Goal: Transaction & Acquisition: Book appointment/travel/reservation

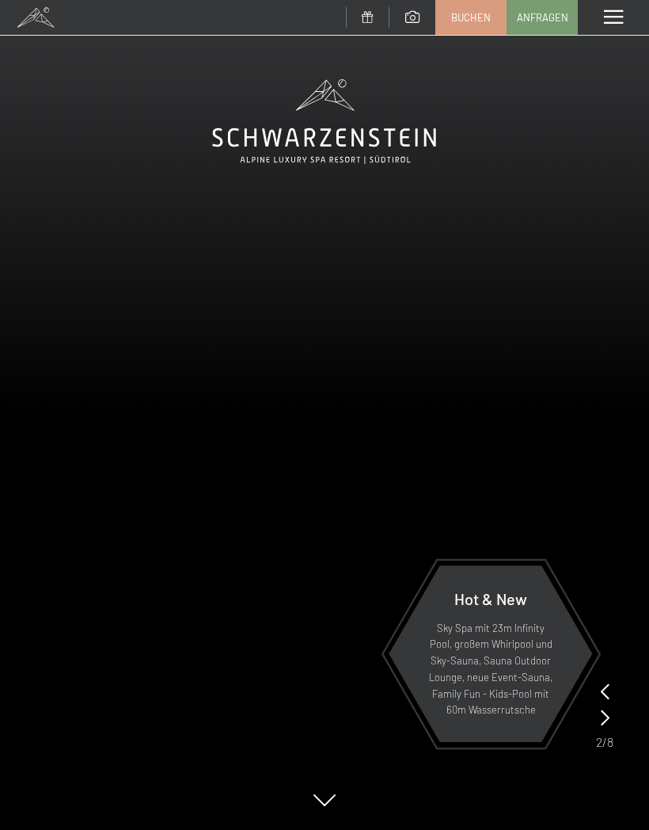
click at [603, 20] on div "Menü" at bounding box center [613, 17] width 71 height 35
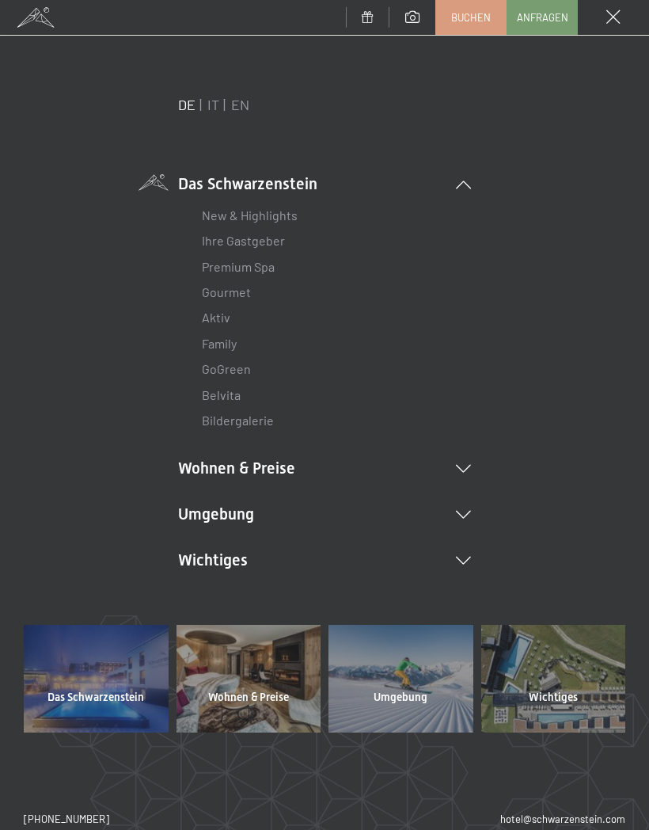
click at [466, 460] on li "Wohnen & Preise Inklusivleistungen Zimmer & Preise Liste Angebote Liste Familie…" at bounding box center [324, 468] width 293 height 22
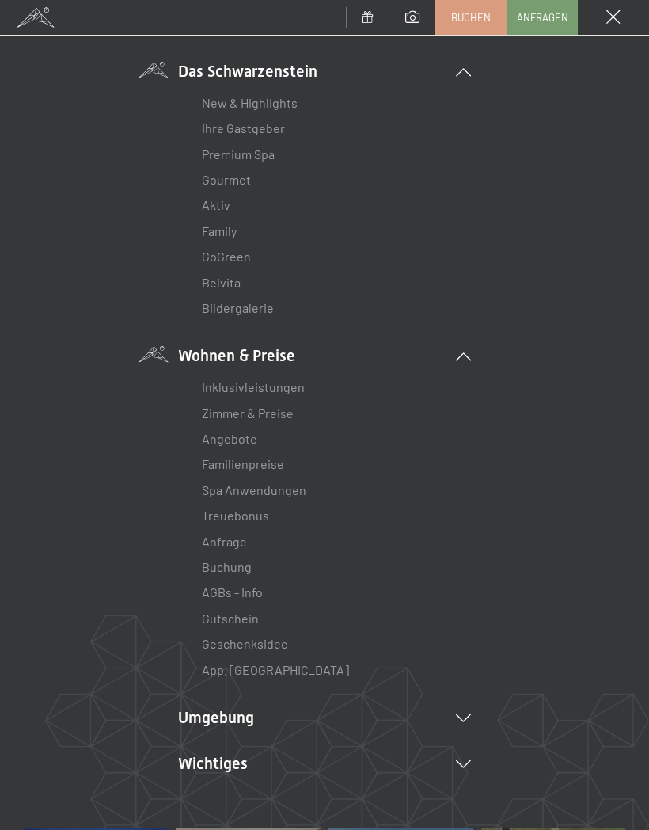
scroll to position [263, 0]
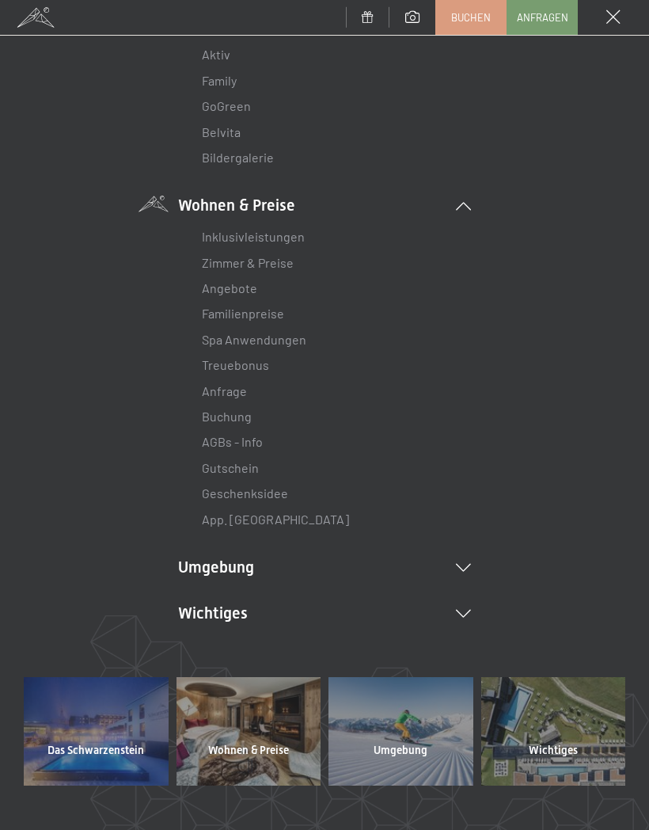
click at [591, 394] on div "DE IT EN Das Schwarzenstein New & Highlights Ihre Gastgeber Premium Spa Gourmet…" at bounding box center [325, 254] width 602 height 845
click at [268, 264] on link "Zimmer & Preise" at bounding box center [248, 262] width 92 height 15
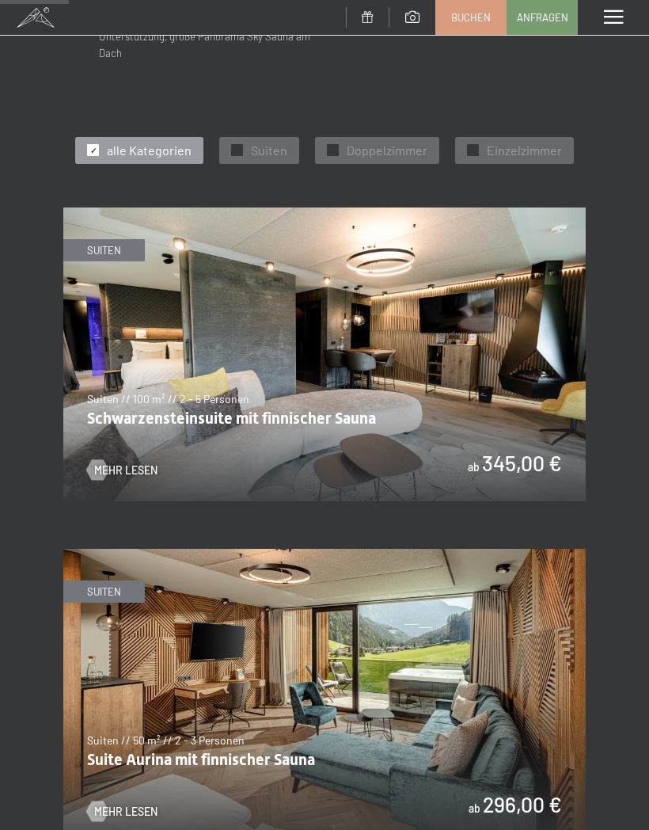
scroll to position [656, 0]
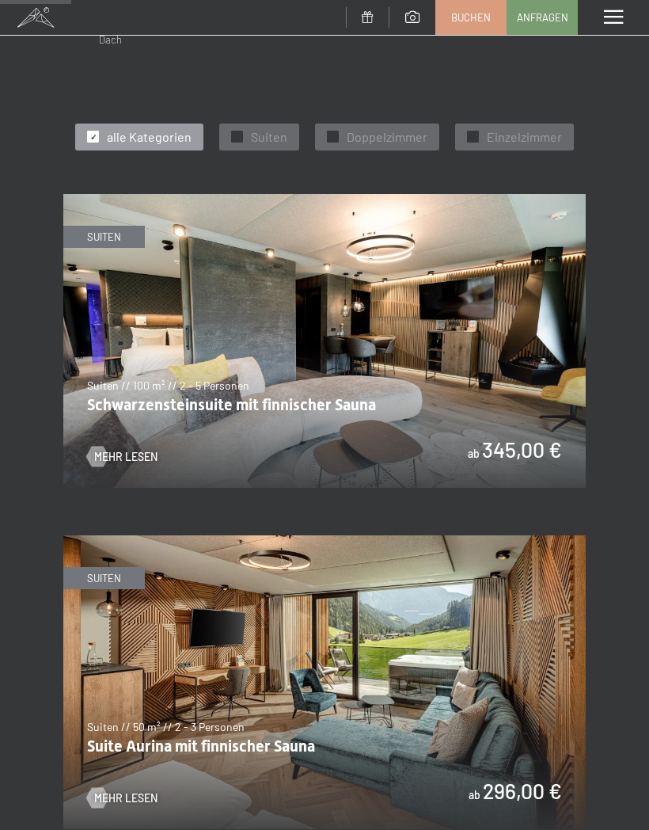
click at [251, 128] on span "Suiten" at bounding box center [269, 136] width 36 height 17
click at [138, 427] on img at bounding box center [324, 341] width 523 height 294
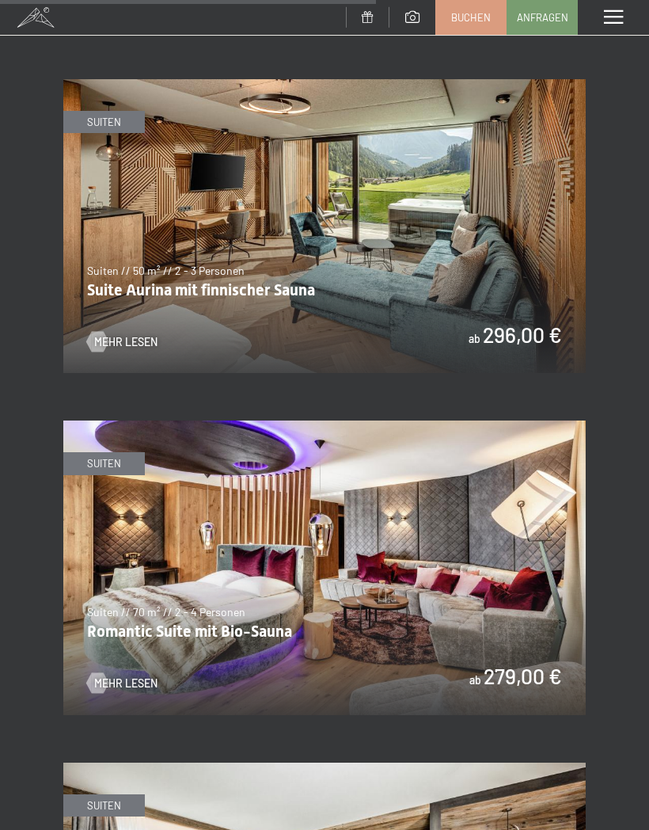
scroll to position [2181, 0]
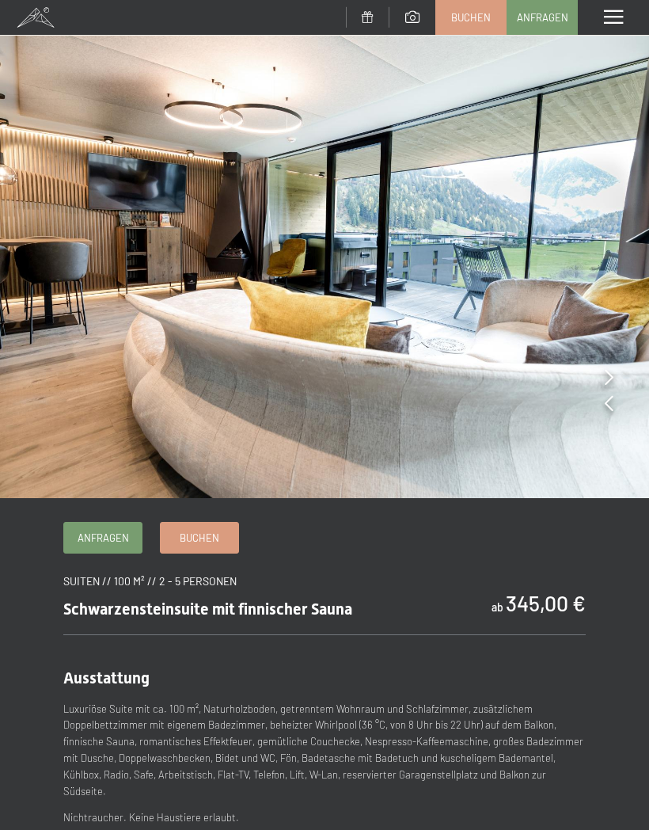
click at [602, 374] on img at bounding box center [324, 249] width 649 height 498
click at [613, 403] on icon at bounding box center [609, 403] width 9 height 16
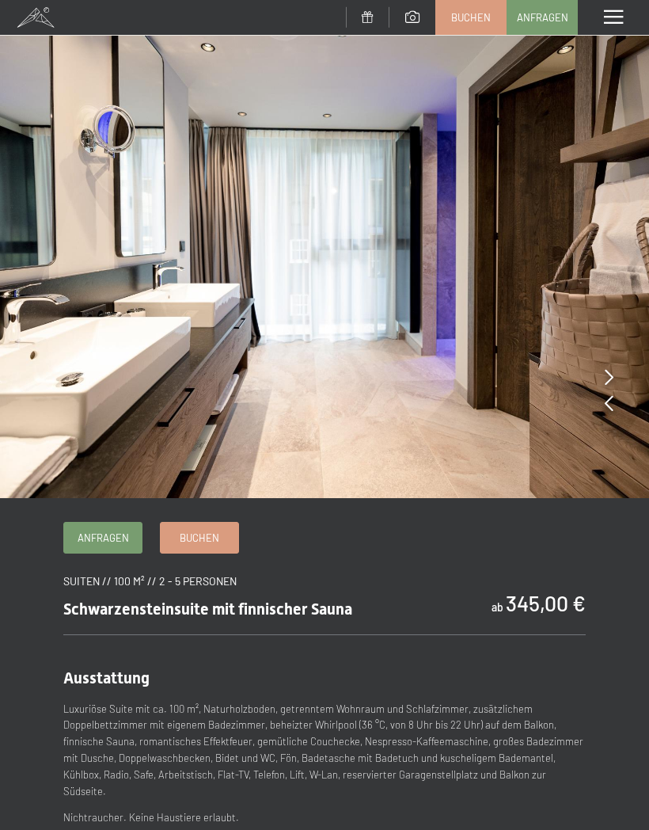
click at [614, 402] on img at bounding box center [324, 249] width 649 height 498
click at [612, 373] on icon at bounding box center [609, 377] width 9 height 16
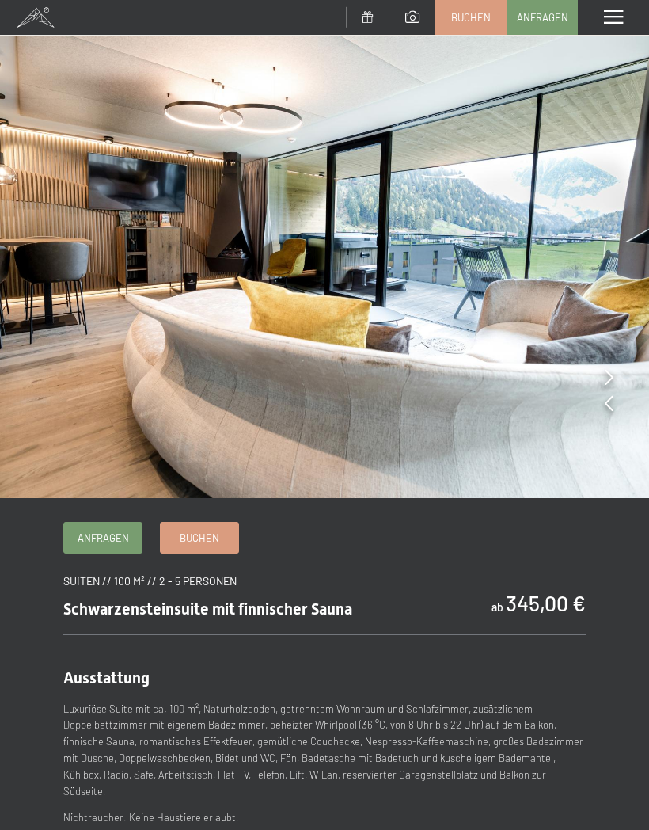
click at [610, 378] on icon at bounding box center [609, 377] width 9 height 16
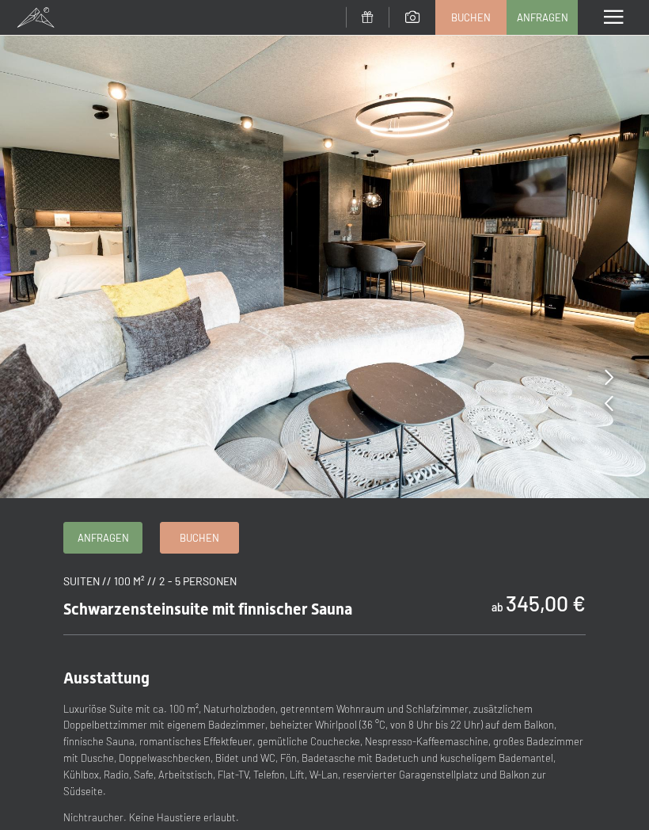
click at [615, 371] on img at bounding box center [324, 249] width 649 height 498
click at [610, 375] on icon at bounding box center [609, 377] width 9 height 16
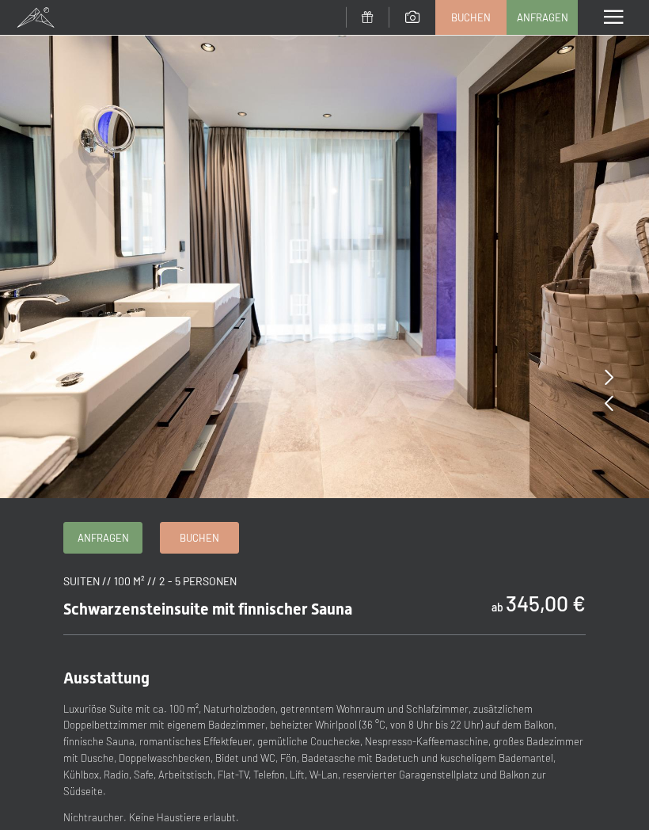
click at [613, 375] on icon at bounding box center [609, 377] width 9 height 16
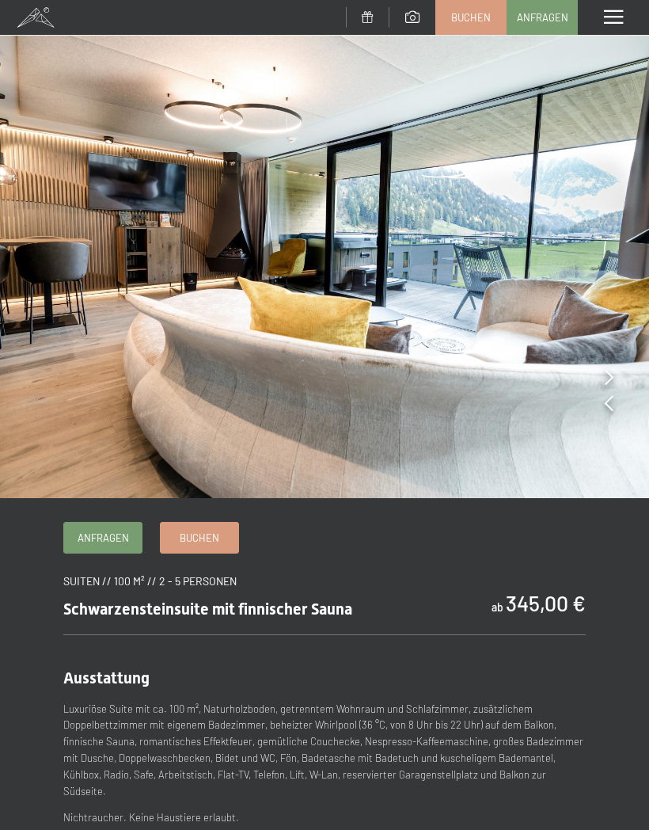
click at [600, 364] on img at bounding box center [324, 249] width 649 height 498
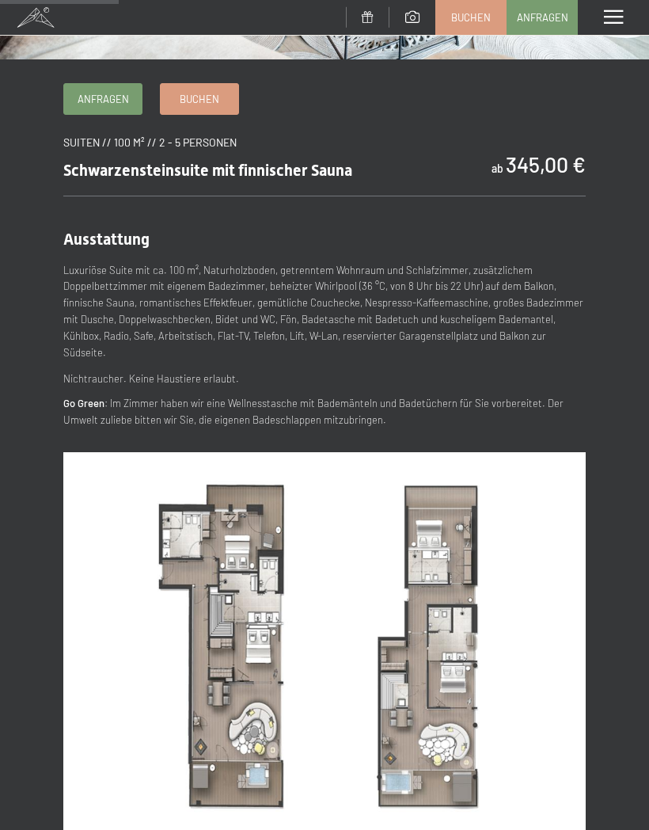
scroll to position [310, 0]
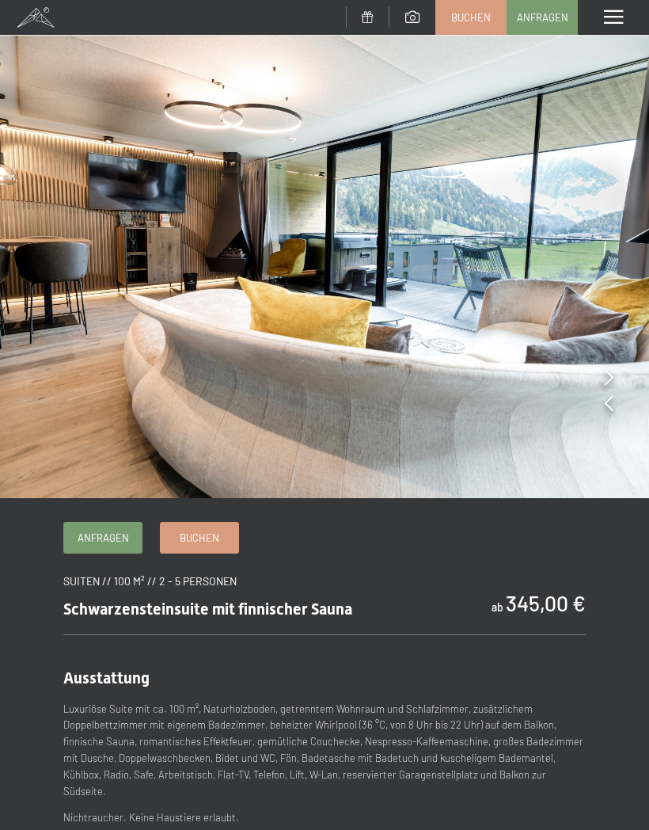
click at [606, 371] on icon at bounding box center [609, 377] width 9 height 16
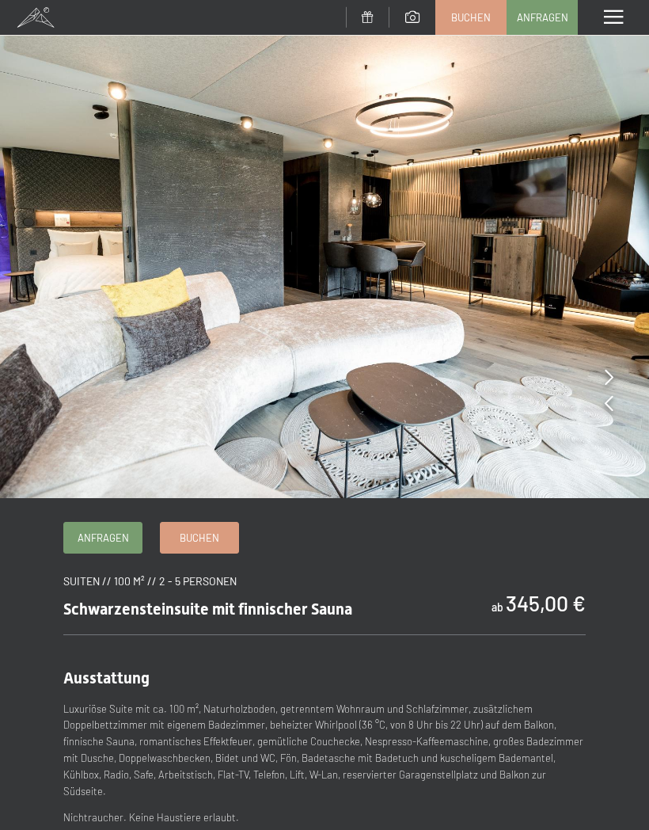
click at [608, 371] on icon at bounding box center [609, 377] width 9 height 16
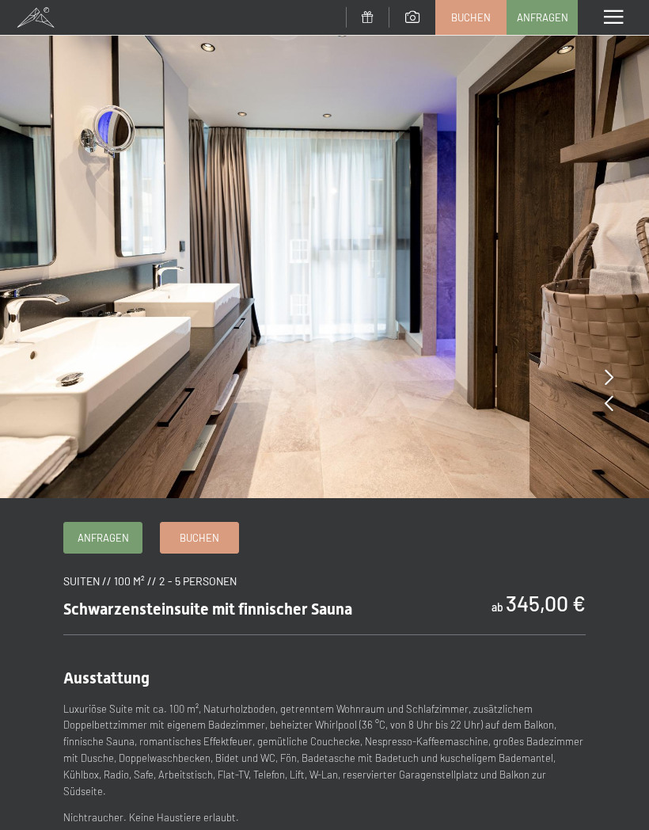
click at [605, 406] on icon at bounding box center [609, 403] width 9 height 16
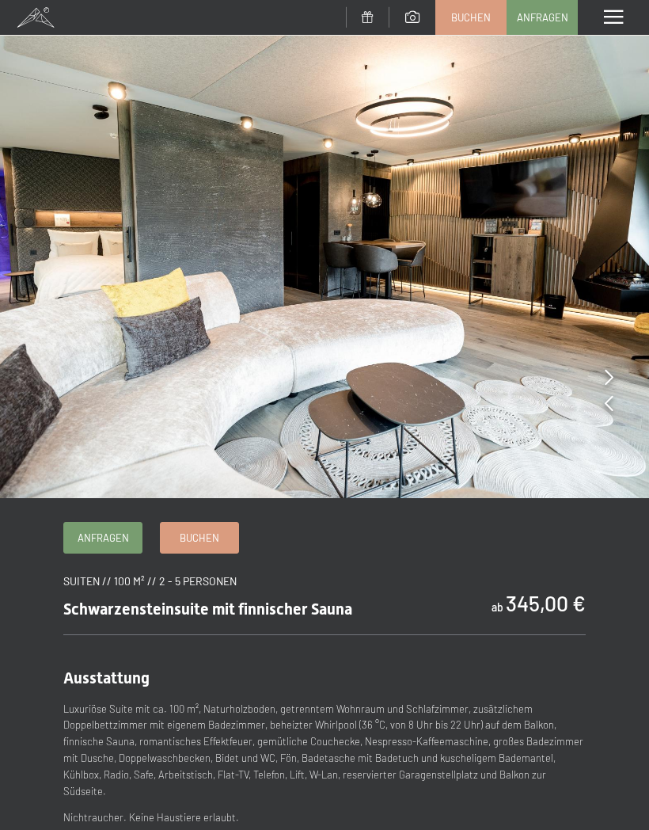
click at [620, 371] on img at bounding box center [324, 249] width 649 height 498
click at [618, 371] on img at bounding box center [324, 249] width 649 height 498
click at [614, 375] on img at bounding box center [324, 249] width 649 height 498
